Goal: Transaction & Acquisition: Register for event/course

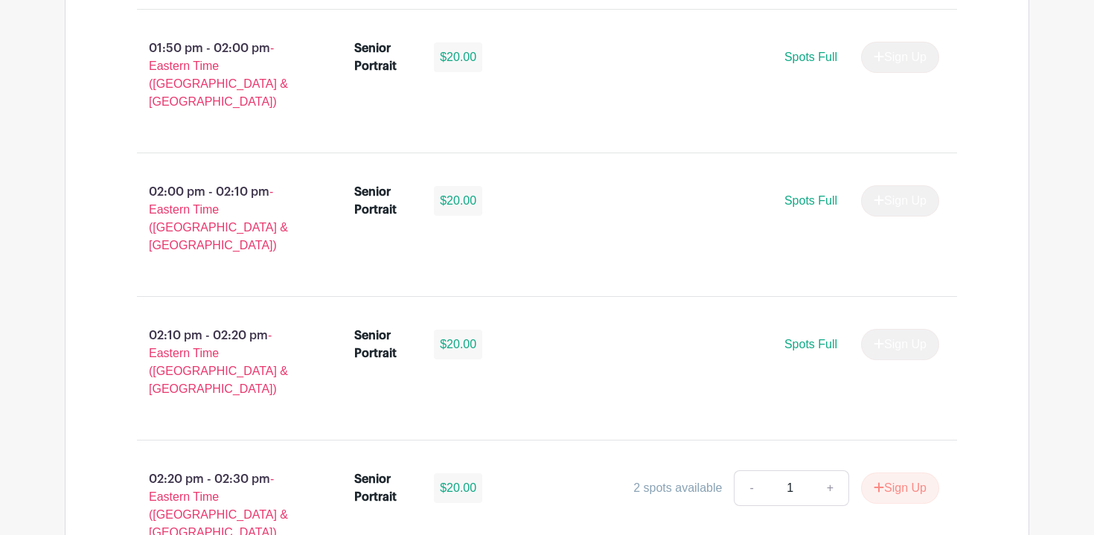
scroll to position [5237, 0]
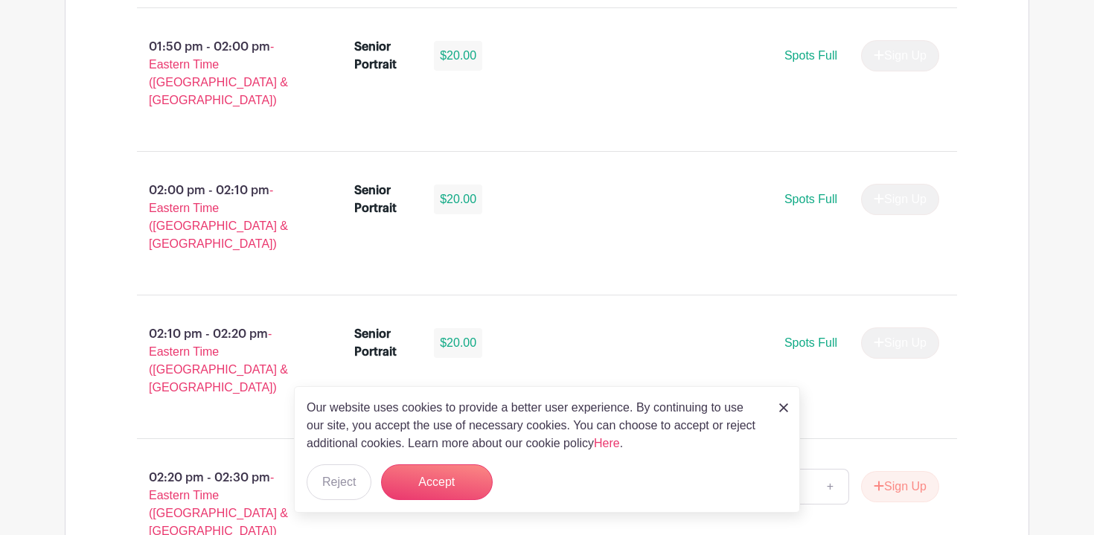
click at [781, 404] on img at bounding box center [783, 407] width 9 height 9
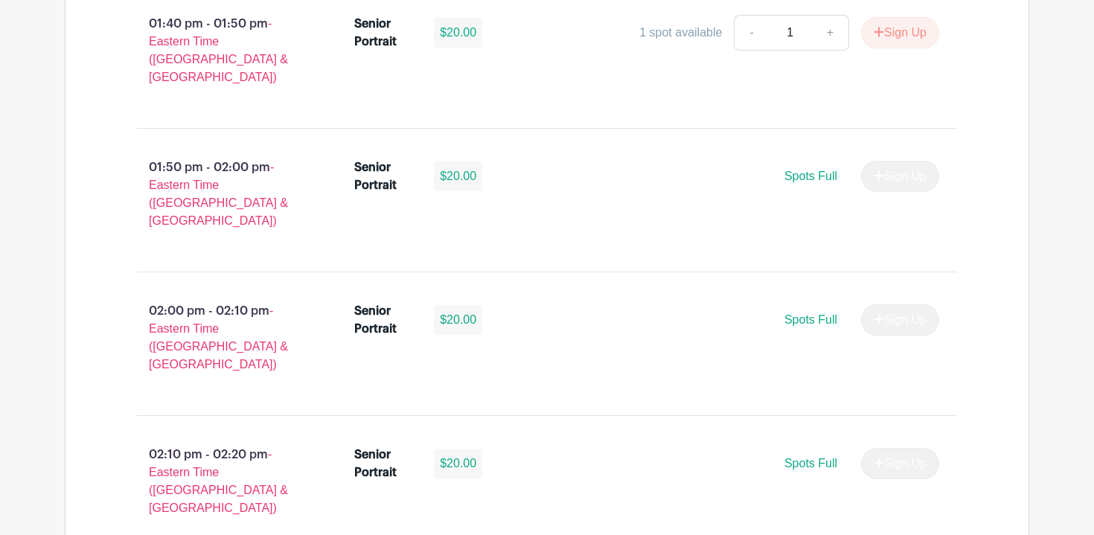
scroll to position [5103, 0]
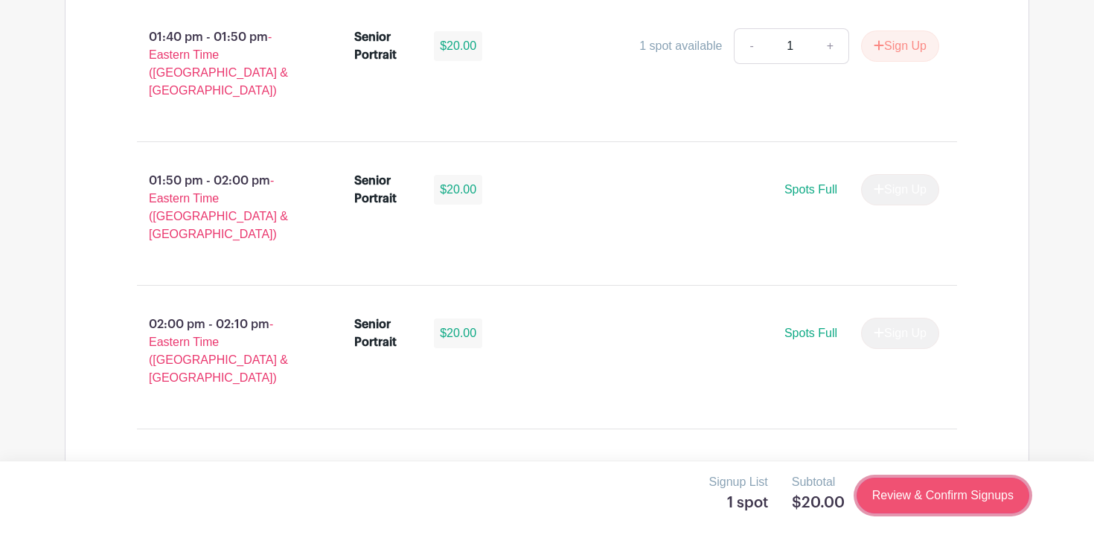
click at [896, 487] on link "Review & Confirm Signups" at bounding box center [943, 496] width 173 height 36
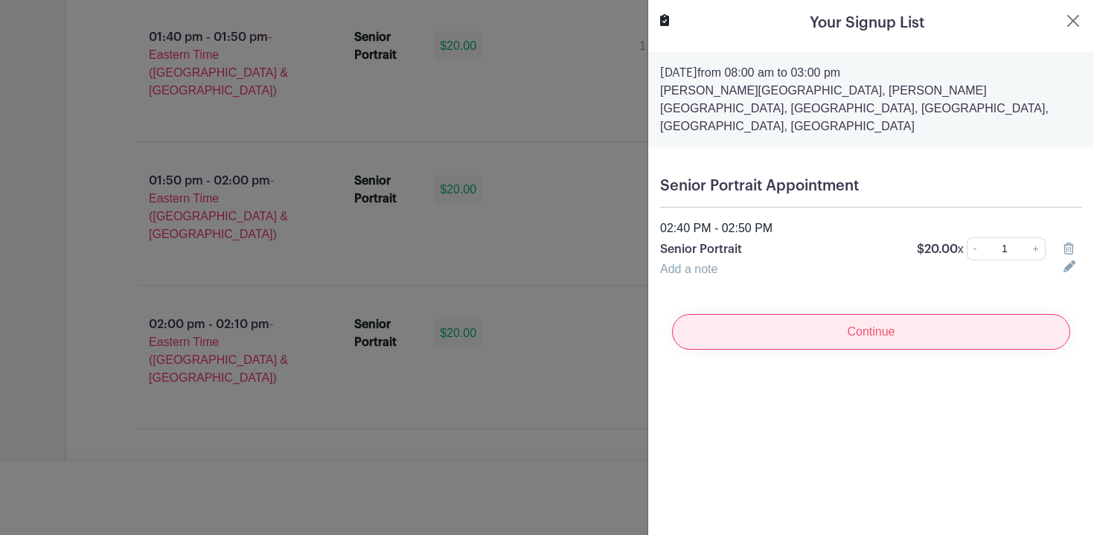
click at [925, 314] on input "Continue" at bounding box center [871, 332] width 398 height 36
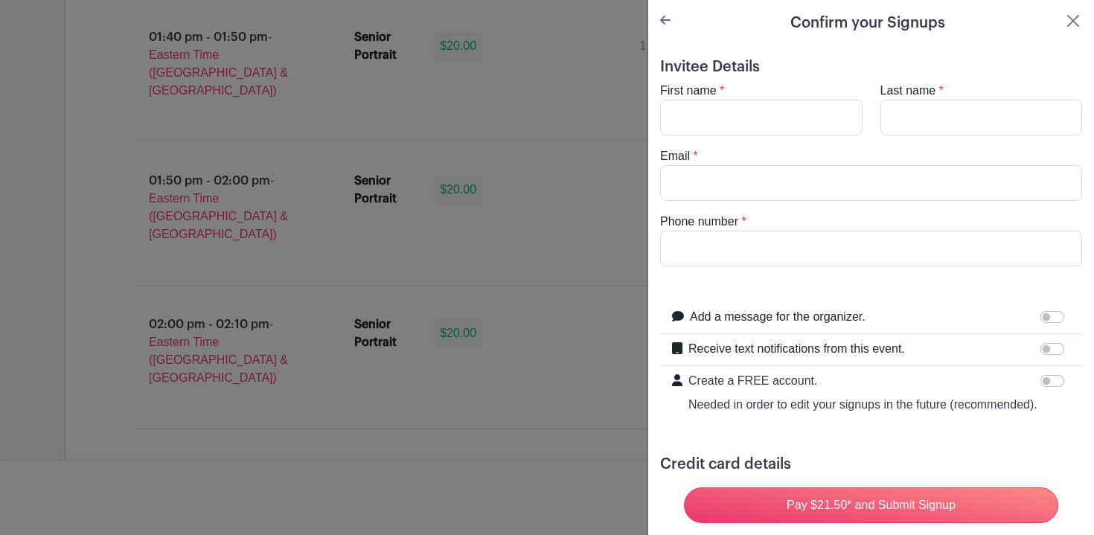
click at [784, 81] on form "Invitee Details First name * Last name * Email * Phone number * Add a message f…" at bounding box center [871, 335] width 422 height 554
click at [777, 114] on input "First name" at bounding box center [761, 118] width 202 height 36
type input "[PERSON_NAME]"
click at [911, 143] on turbo-frame "First name * [PERSON_NAME] Last name * Email * Phone number *" at bounding box center [871, 174] width 422 height 185
click at [906, 126] on input "Last name" at bounding box center [981, 118] width 202 height 36
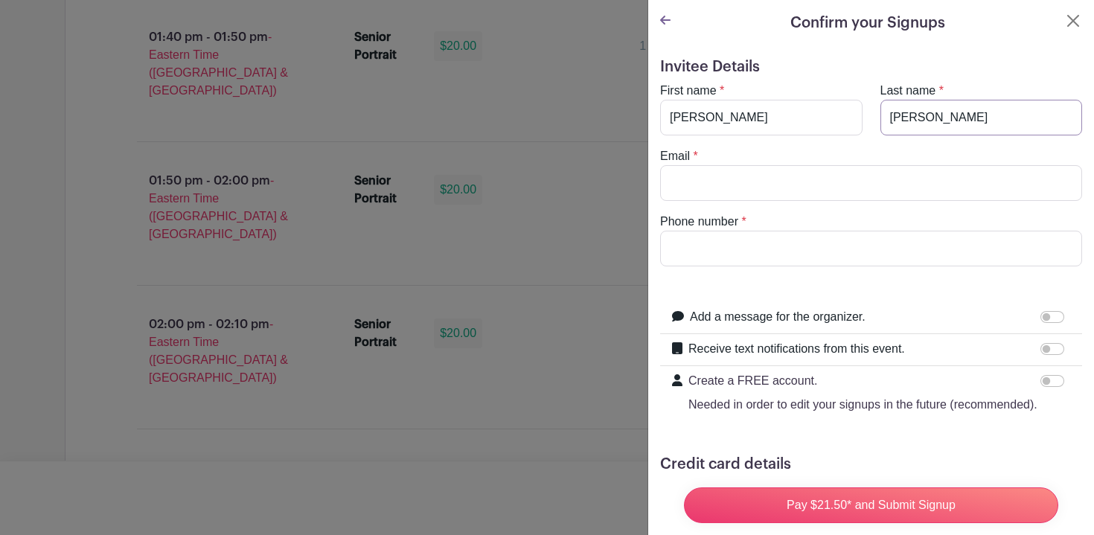
type input "[PERSON_NAME]"
click at [853, 214] on div "Phone number *" at bounding box center [871, 240] width 440 height 54
click at [842, 191] on input "Email" at bounding box center [871, 183] width 422 height 36
type input "[EMAIL_ADDRESS][DOMAIN_NAME]"
click at [868, 240] on input "Phone number" at bounding box center [871, 249] width 422 height 36
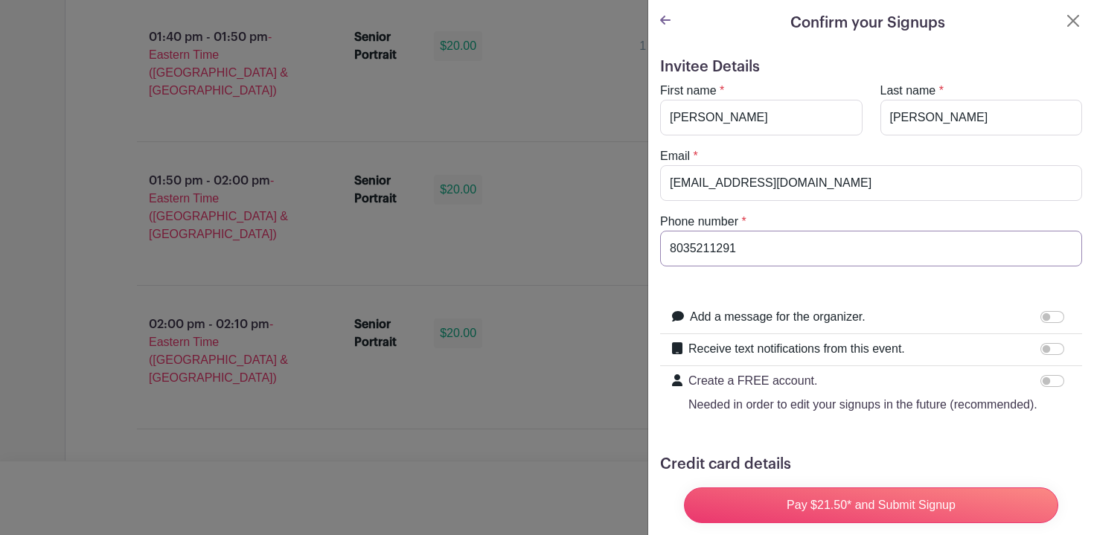
scroll to position [101, 0]
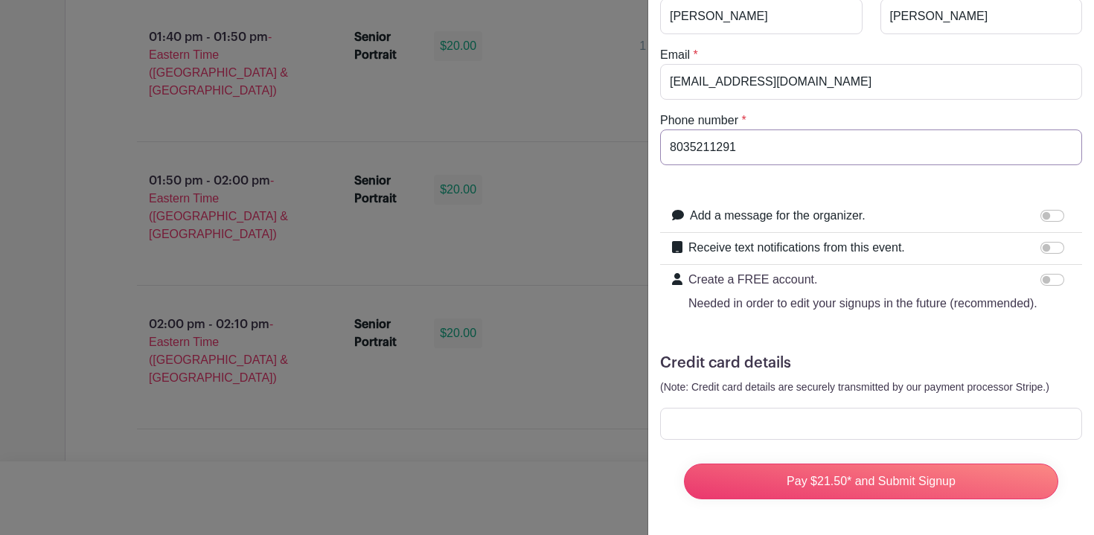
type input "8035211291"
click at [886, 414] on div at bounding box center [871, 424] width 422 height 32
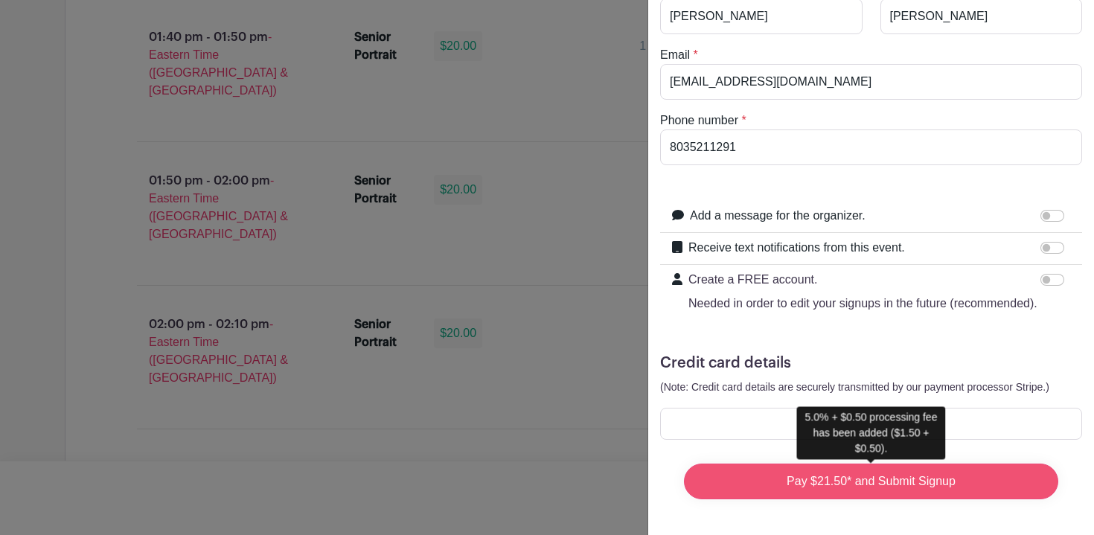
click at [837, 481] on input "Pay $21.50* and Submit Signup" at bounding box center [871, 482] width 374 height 36
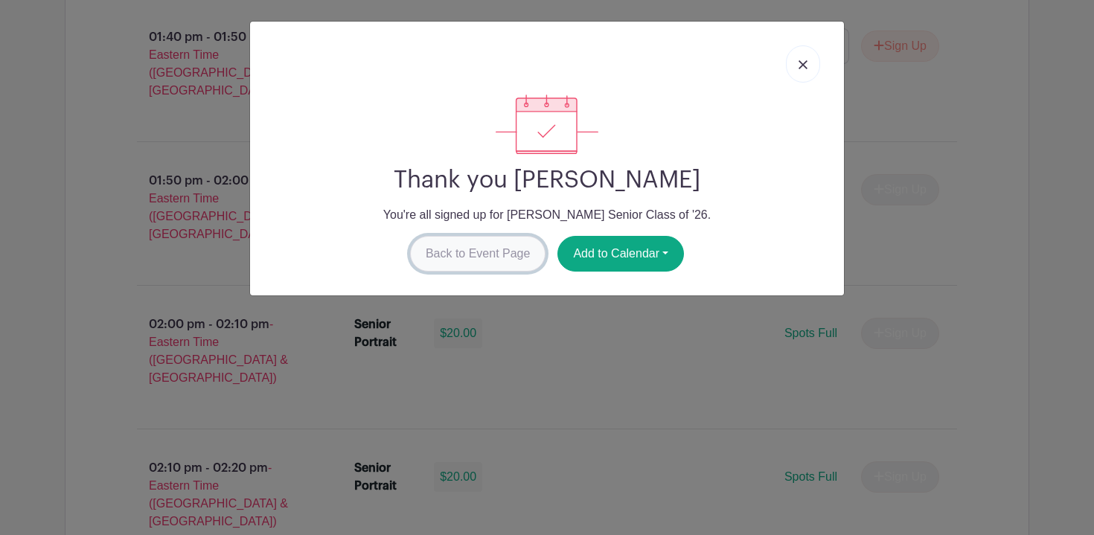
click at [513, 252] on link "Back to Event Page" at bounding box center [478, 254] width 136 height 36
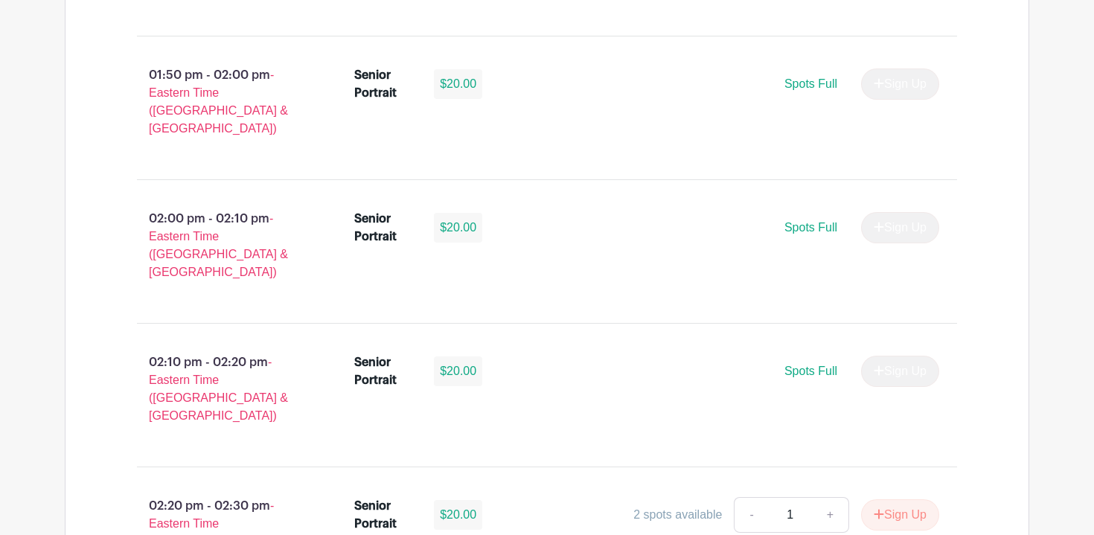
scroll to position [5244, 0]
